Goal: Task Accomplishment & Management: Use online tool/utility

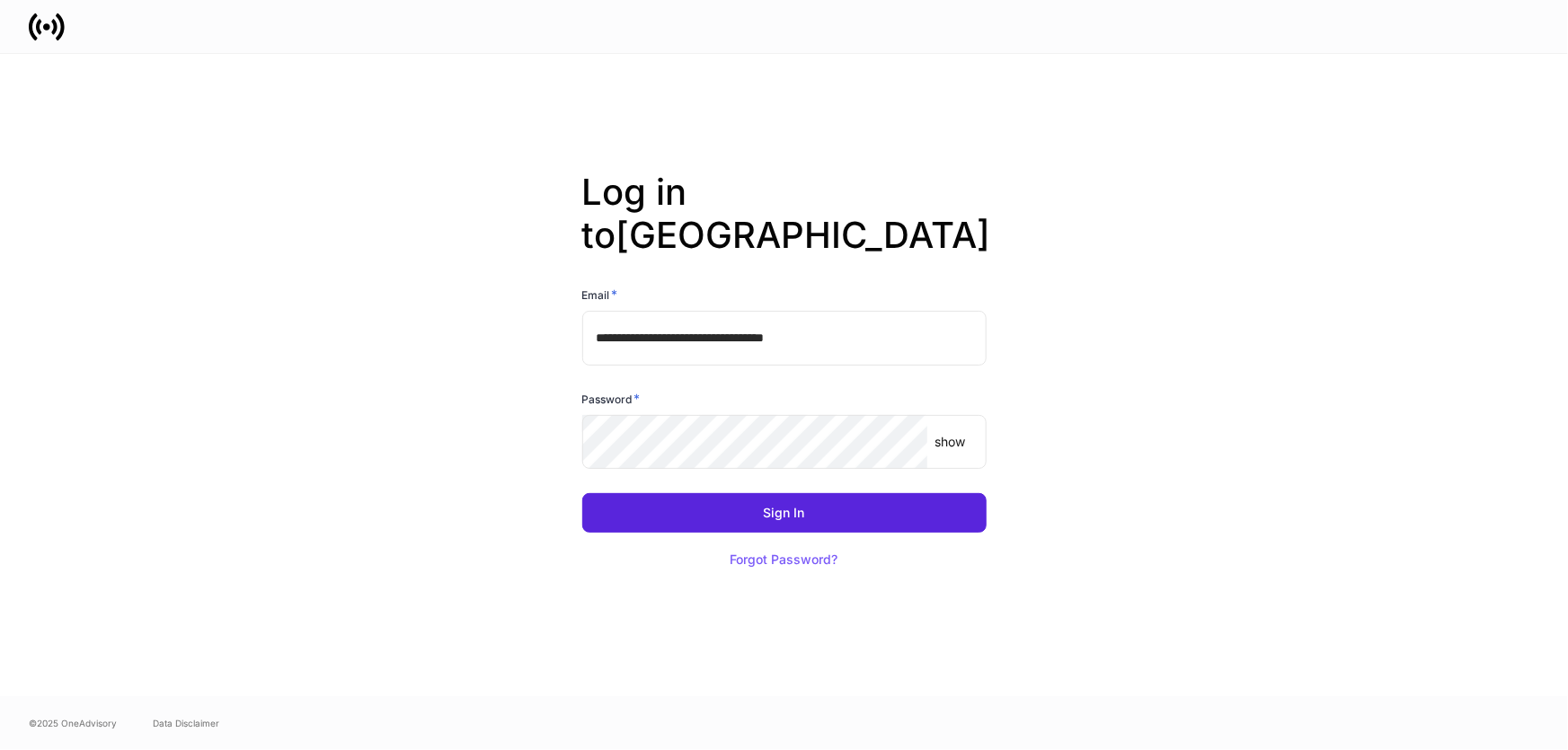
click at [883, 369] on div "Password * show ​" at bounding box center [777, 420] width 419 height 104
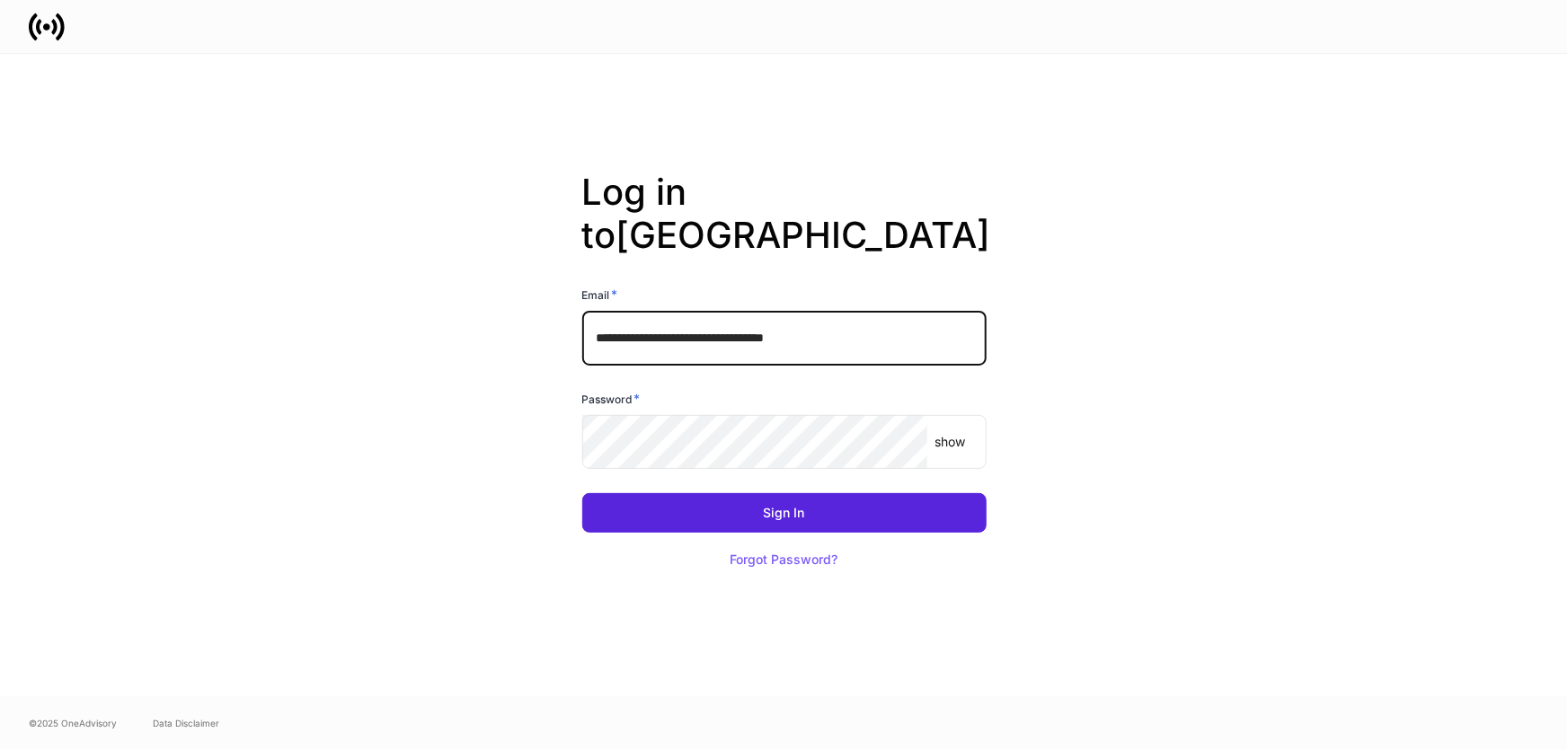
click at [853, 321] on input "**********" at bounding box center [784, 337] width 404 height 54
type input "**********"
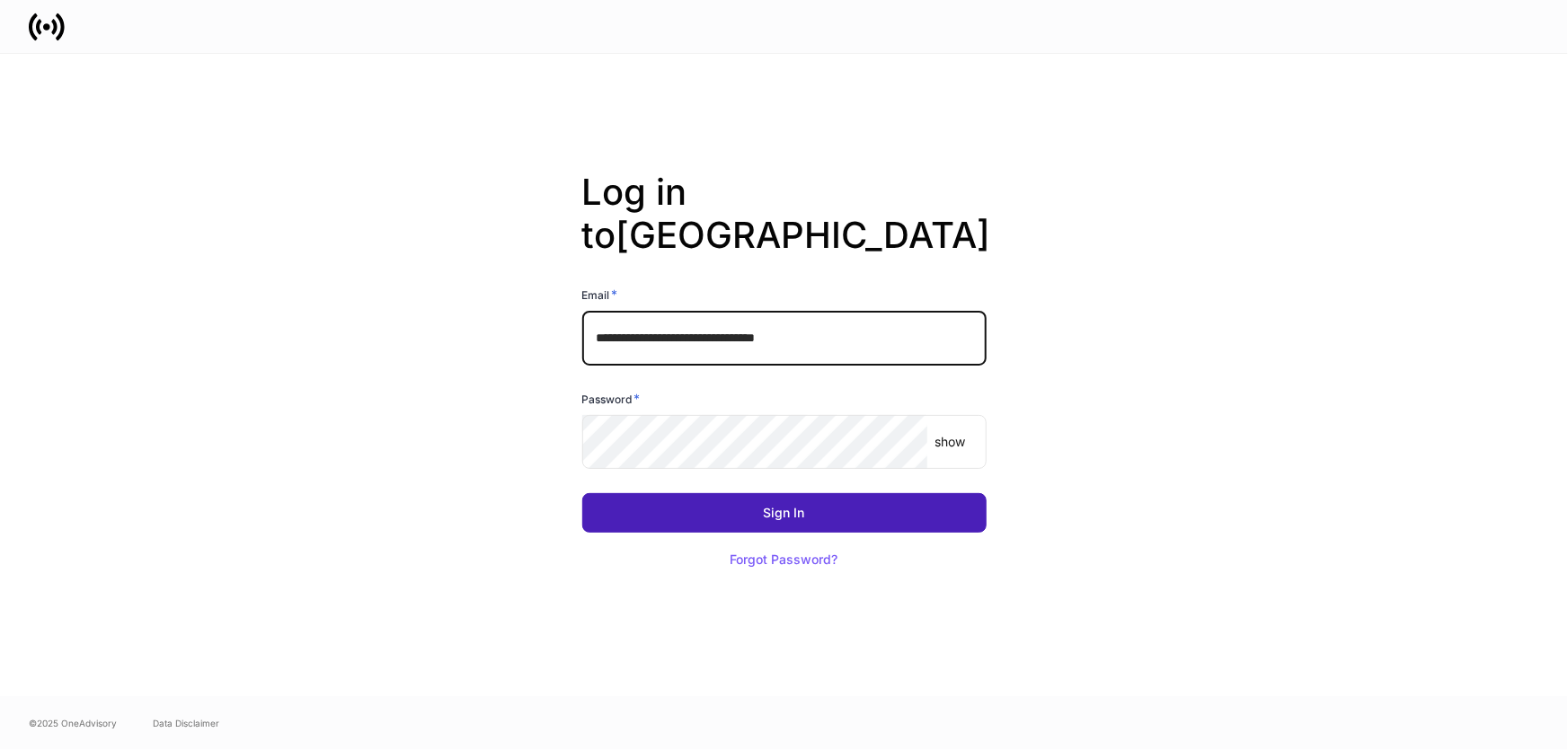
click at [719, 506] on button "Sign In" at bounding box center [784, 513] width 404 height 40
